Goal: Transaction & Acquisition: Purchase product/service

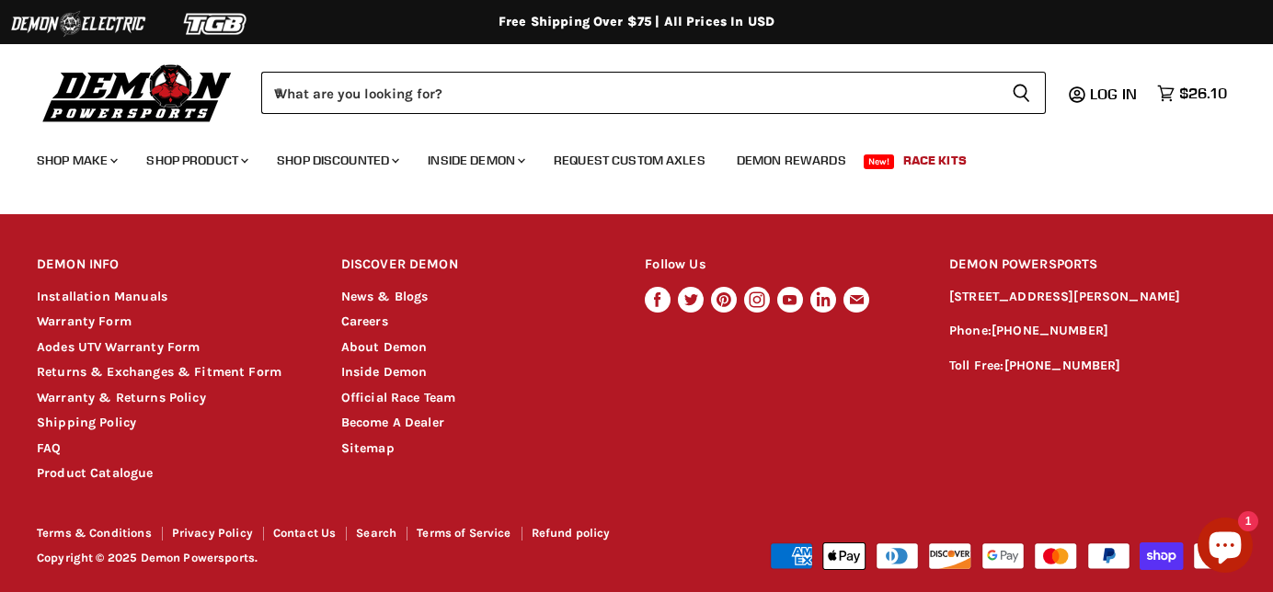
scroll to position [998, 0]
